Goal: Transaction & Acquisition: Download file/media

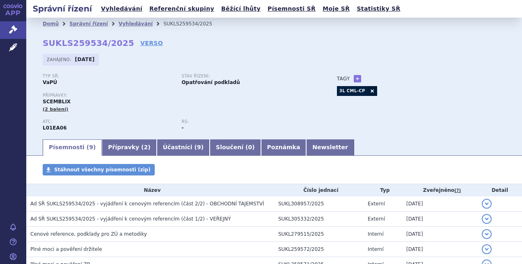
scroll to position [23, 0]
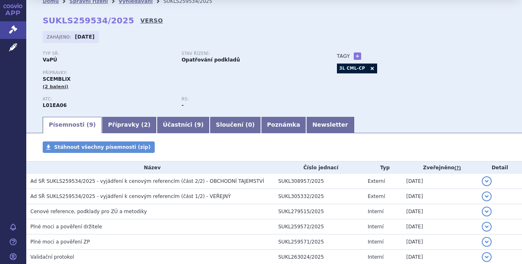
click at [140, 18] on link "VERSO" at bounding box center [151, 20] width 23 height 8
click at [140, 19] on link "VERSO" at bounding box center [151, 20] width 23 height 8
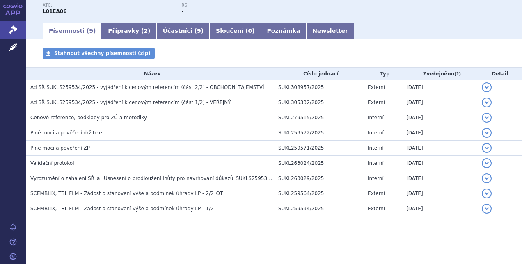
scroll to position [116, 0]
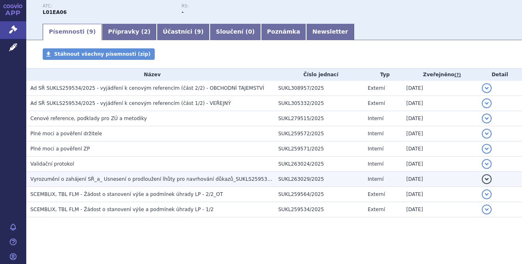
click at [164, 179] on span "Vyrozumění o zahájení SŘ_a_ Usnesení o prodloužení lhůty pro navrhování důkazů_…" at bounding box center [157, 180] width 254 height 6
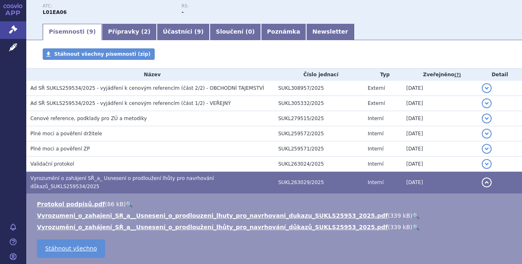
click at [413, 213] on link "🔍" at bounding box center [416, 216] width 7 height 7
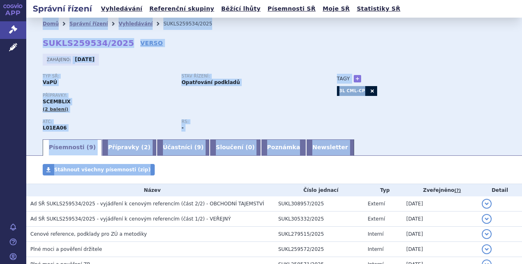
drag, startPoint x: 32, startPoint y: 22, endPoint x: 387, endPoint y: 170, distance: 384.3
click at [387, 170] on section "Domů Správní řízení Vyhledávání SUKLS259534/2025 SUKLS259534/2025 VERSO Zahájen…" at bounding box center [274, 200] width 496 height 365
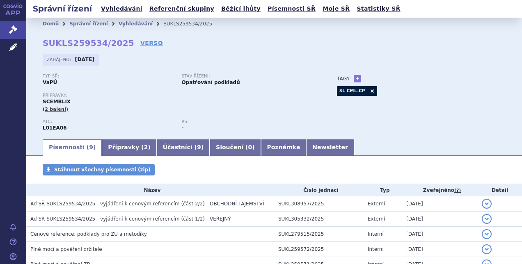
click at [387, 170] on div "Stáhnout všechny písemnosti (zip)" at bounding box center [274, 174] width 496 height 20
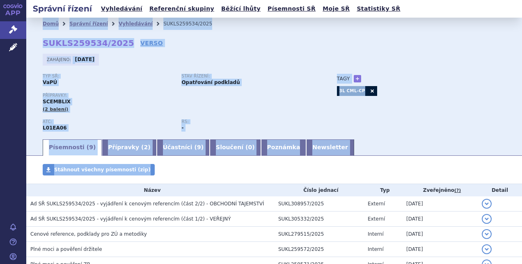
drag, startPoint x: 387, startPoint y: 170, endPoint x: 33, endPoint y: 21, distance: 383.6
click at [33, 21] on section "Domů Správní řízení Vyhledávání SUKLS259534/2025 SUKLS259534/2025 VERSO Zahájen…" at bounding box center [274, 200] width 496 height 365
click at [33, 21] on div "Domů Správní řízení Vyhledávání SUKLS259534/2025" at bounding box center [274, 24] width 496 height 12
click at [33, 24] on div "Domů Správní řízení Vyhledávání SUKLS259534/2025" at bounding box center [274, 24] width 496 height 12
